Goal: Task Accomplishment & Management: Manage account settings

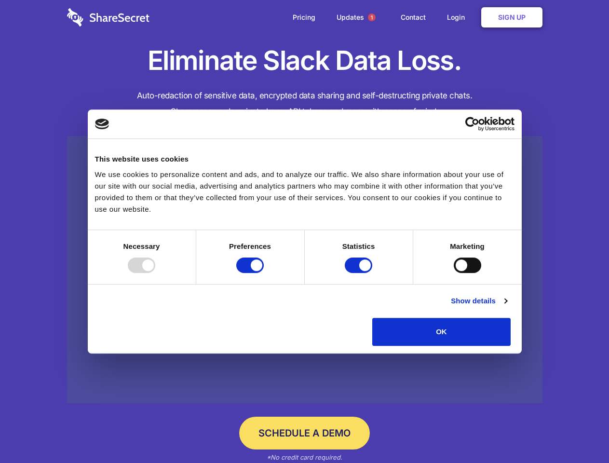
click at [155, 273] on div at bounding box center [141, 265] width 27 height 15
click at [264, 273] on input "Preferences" at bounding box center [249, 265] width 27 height 15
checkbox input "false"
click at [360, 273] on input "Statistics" at bounding box center [358, 265] width 27 height 15
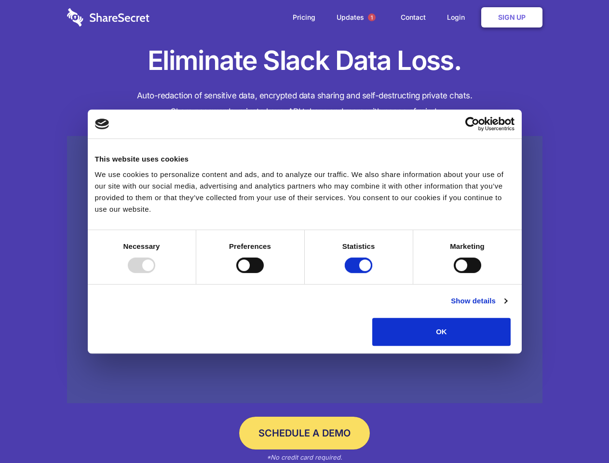
checkbox input "false"
click at [454, 273] on input "Marketing" at bounding box center [467, 265] width 27 height 15
checkbox input "true"
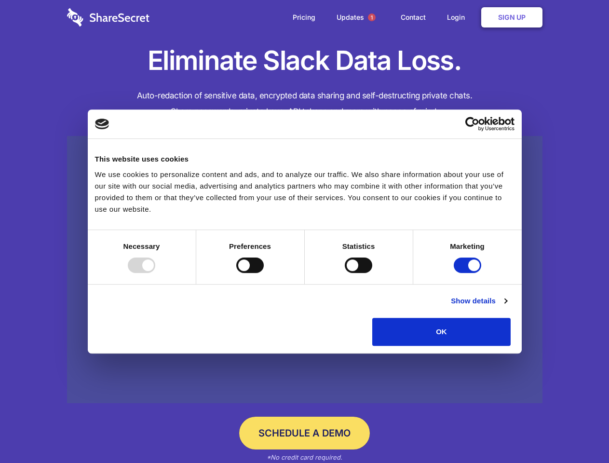
click at [507, 307] on link "Show details" at bounding box center [479, 301] width 56 height 12
